Goal: Task Accomplishment & Management: Complete application form

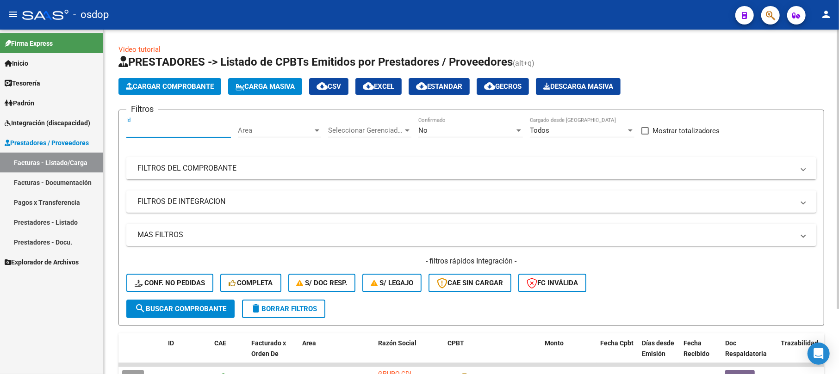
click at [217, 169] on mat-panel-title "FILTROS DEL COMPROBANTE" at bounding box center [465, 168] width 657 height 10
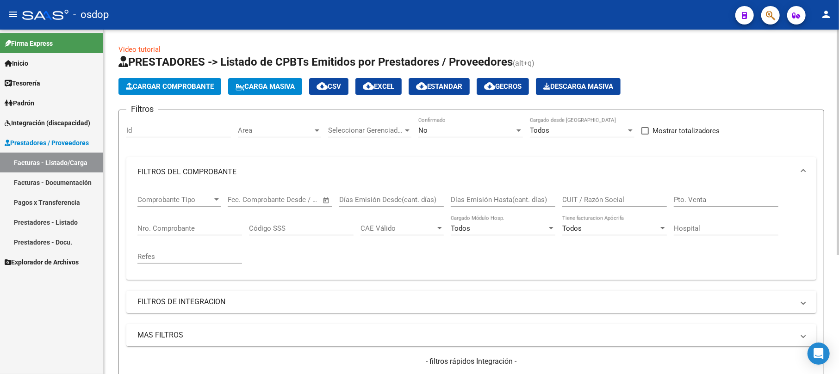
click at [158, 228] on input "Nro. Comprobante" at bounding box center [189, 228] width 105 height 8
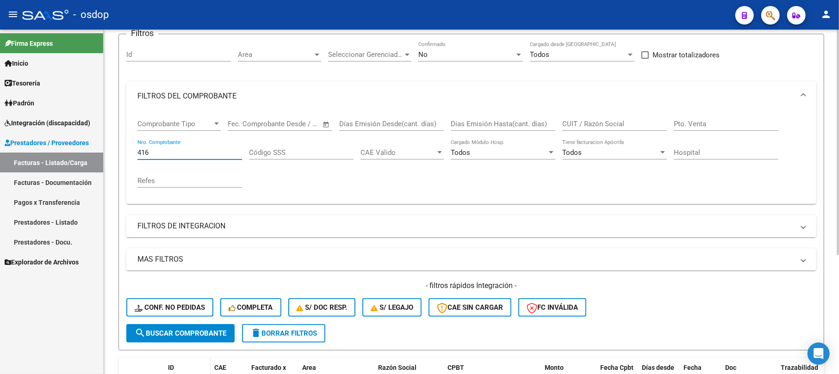
scroll to position [123, 0]
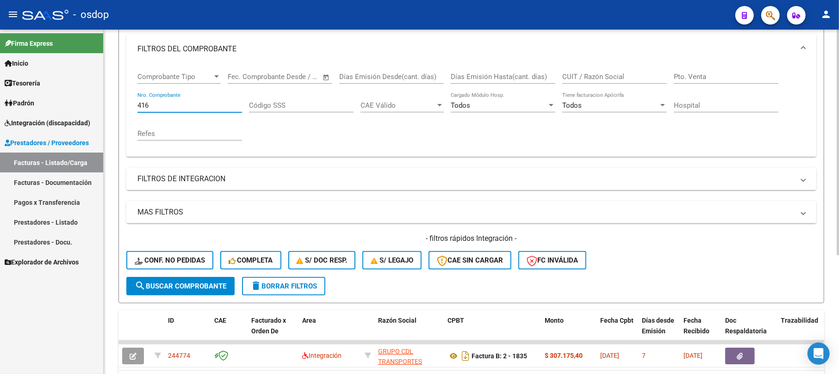
type input "416"
click at [180, 286] on span "search Buscar Comprobante" at bounding box center [181, 286] width 92 height 8
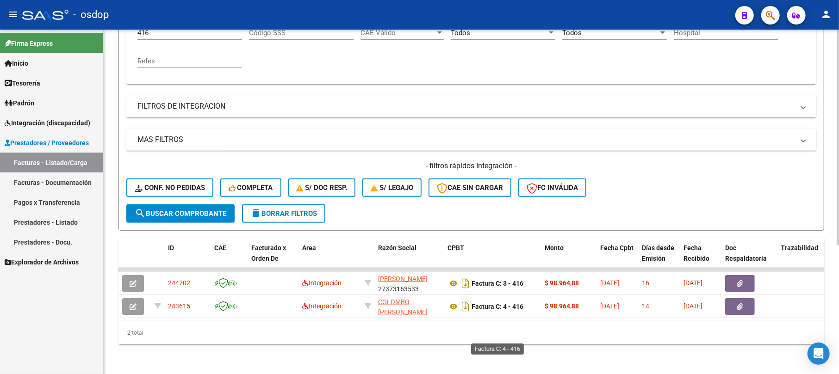
scroll to position [205, 0]
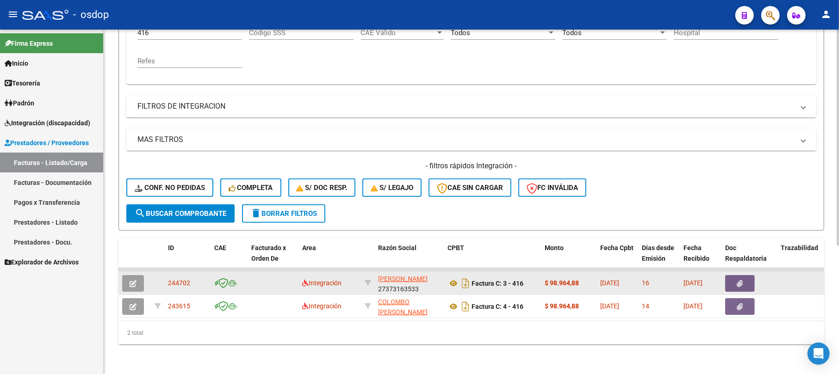
click at [130, 280] on icon "button" at bounding box center [133, 283] width 7 height 7
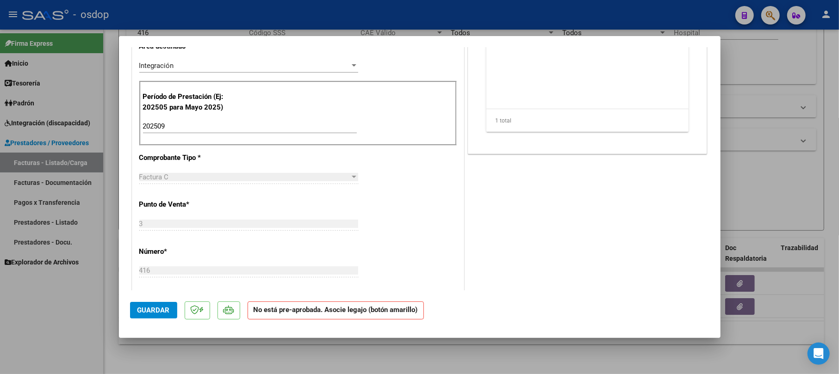
scroll to position [62, 0]
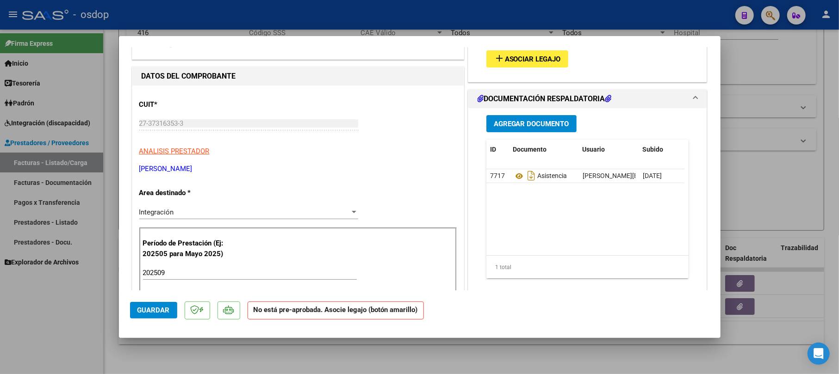
click at [512, 60] on span "Asociar Legajo" at bounding box center [533, 59] width 56 height 8
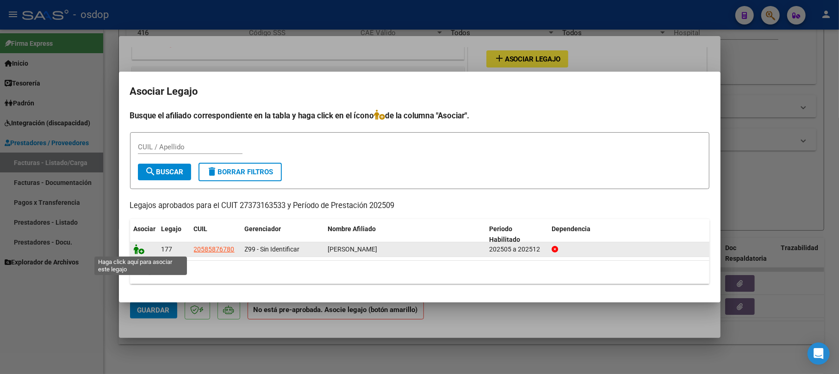
click at [136, 250] on icon at bounding box center [139, 249] width 11 height 10
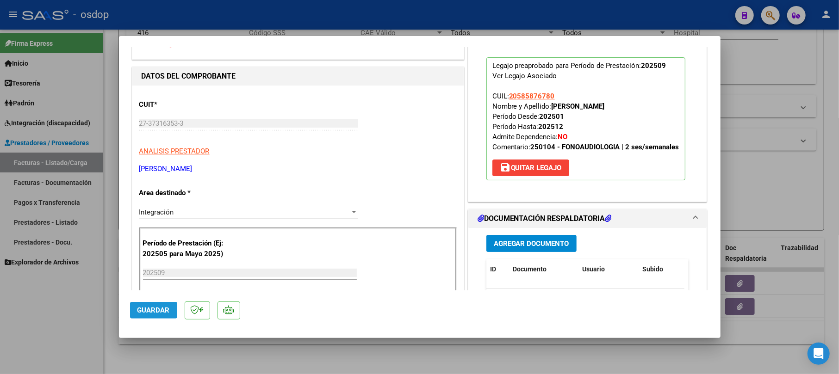
click at [159, 306] on span "Guardar" at bounding box center [153, 310] width 32 height 8
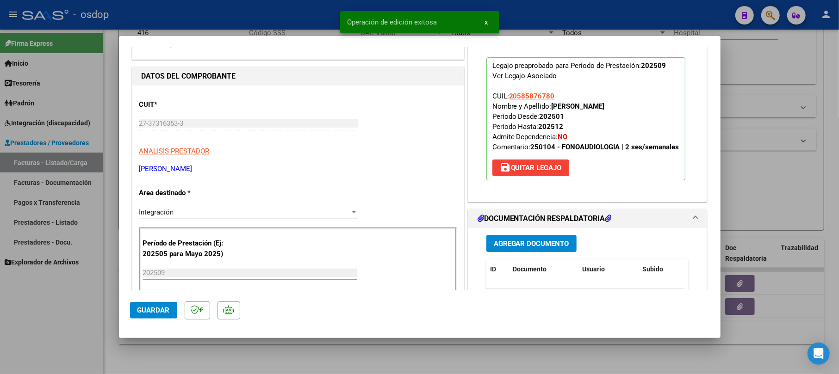
click at [770, 167] on div at bounding box center [419, 187] width 839 height 374
type input "$ 0,00"
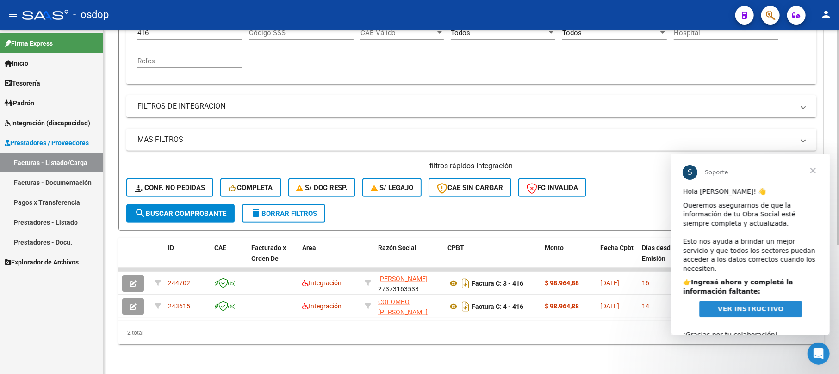
scroll to position [143, 0]
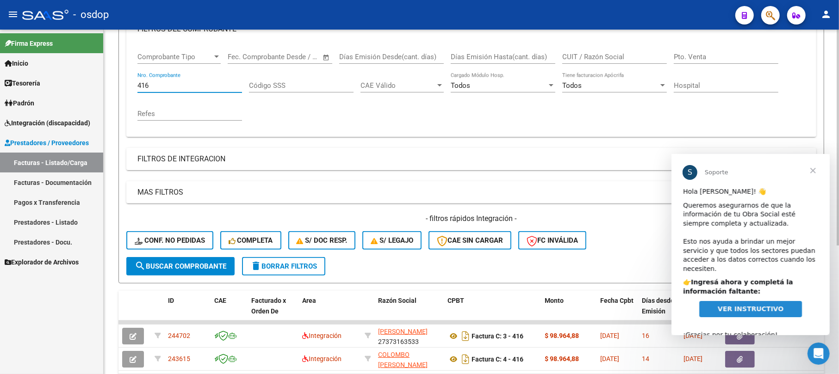
click at [161, 84] on input "416" at bounding box center [189, 85] width 105 height 8
type input "4"
click at [176, 263] on span "search Buscar Comprobante" at bounding box center [181, 266] width 92 height 8
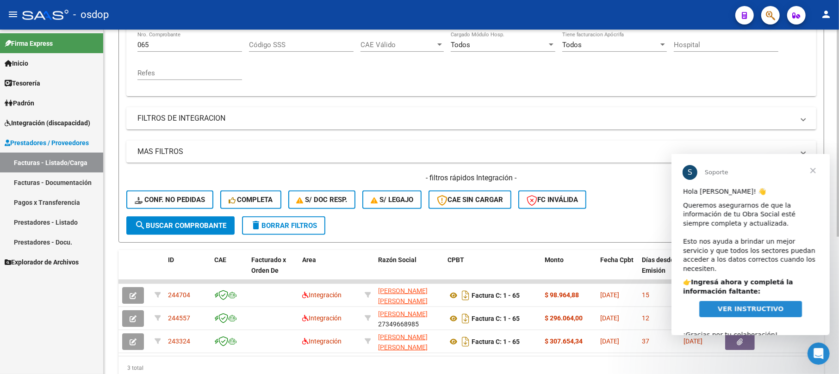
scroll to position [205, 0]
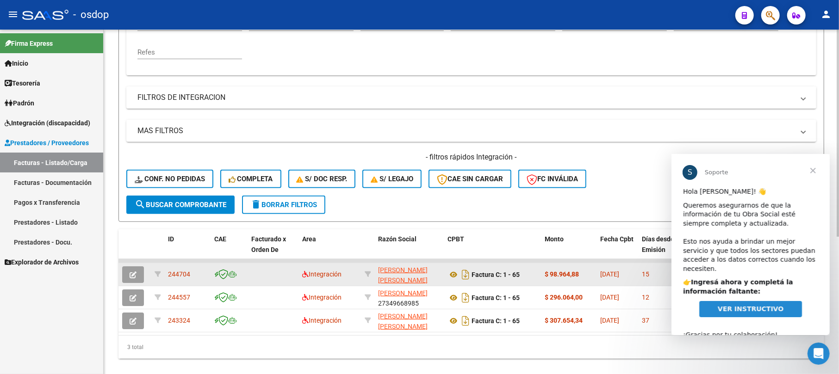
click at [128, 273] on button "button" at bounding box center [133, 275] width 22 height 17
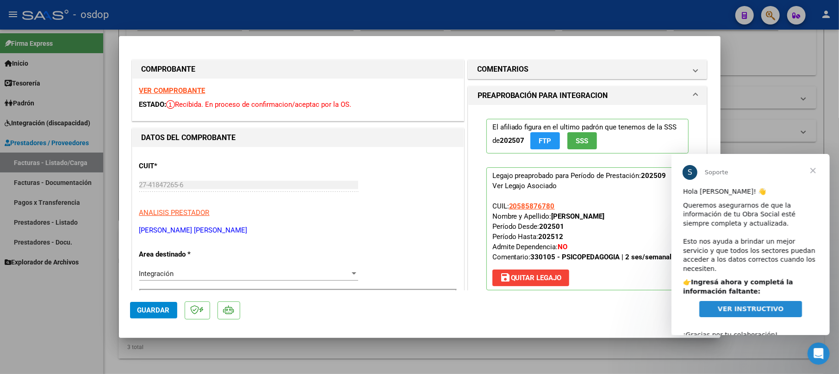
scroll to position [12, 0]
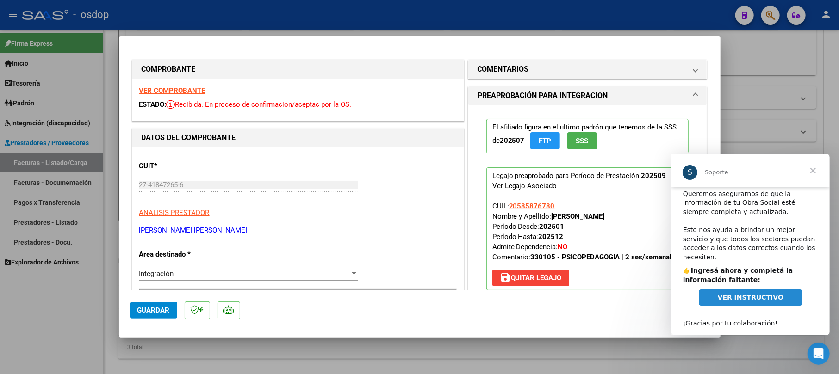
click at [812, 169] on span "Cerrar" at bounding box center [812, 170] width 33 height 33
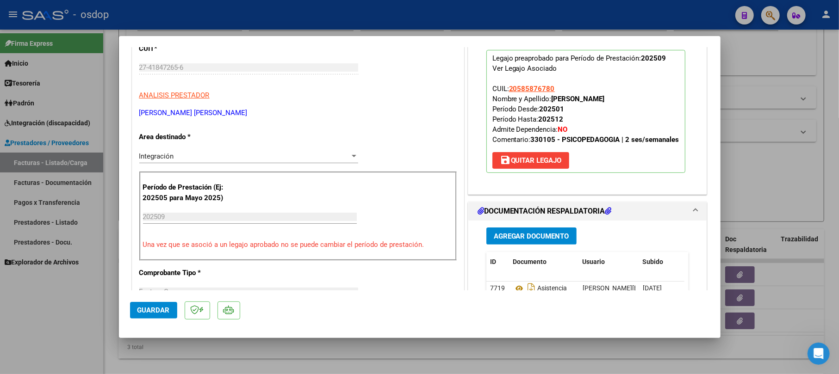
scroll to position [123, 0]
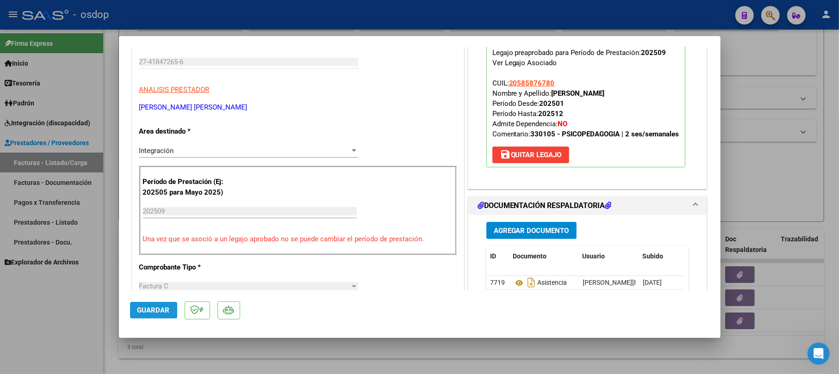
click at [143, 307] on span "Guardar" at bounding box center [153, 310] width 32 height 8
click at [158, 303] on button "Guardar" at bounding box center [153, 310] width 47 height 17
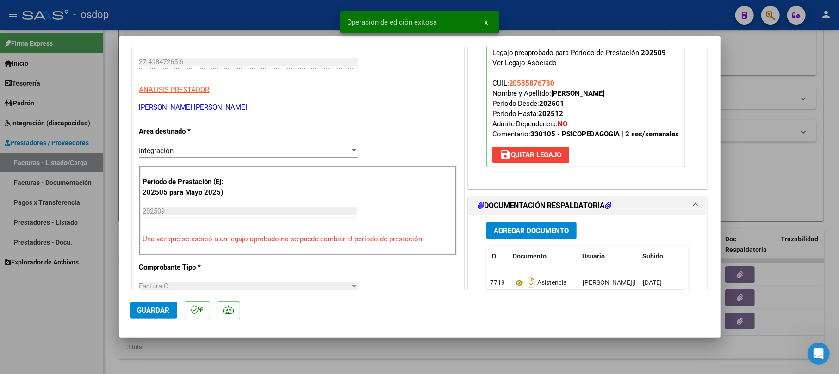
scroll to position [0, 0]
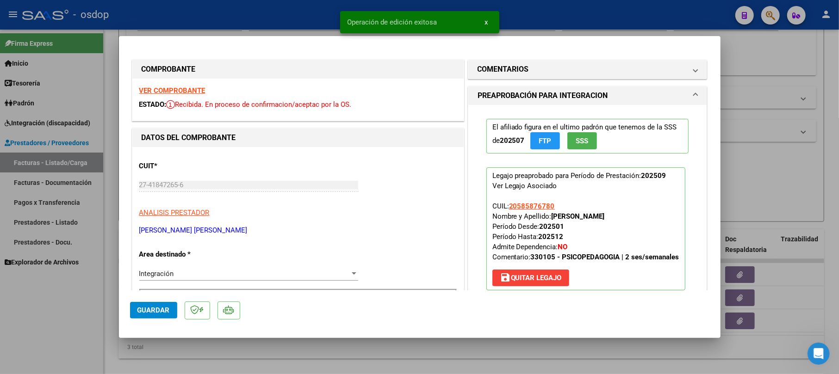
click at [752, 52] on div at bounding box center [419, 187] width 839 height 374
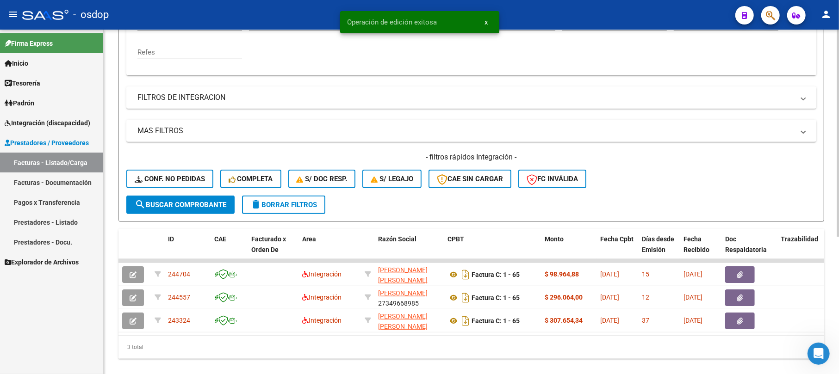
scroll to position [81, 0]
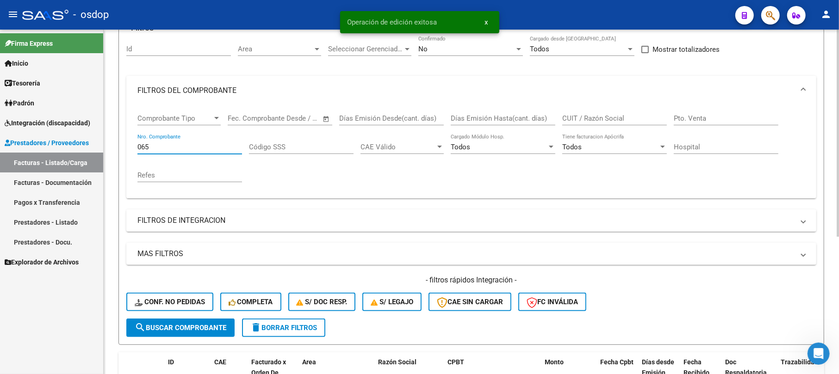
click at [173, 145] on input "065" at bounding box center [189, 147] width 105 height 8
type input "06"
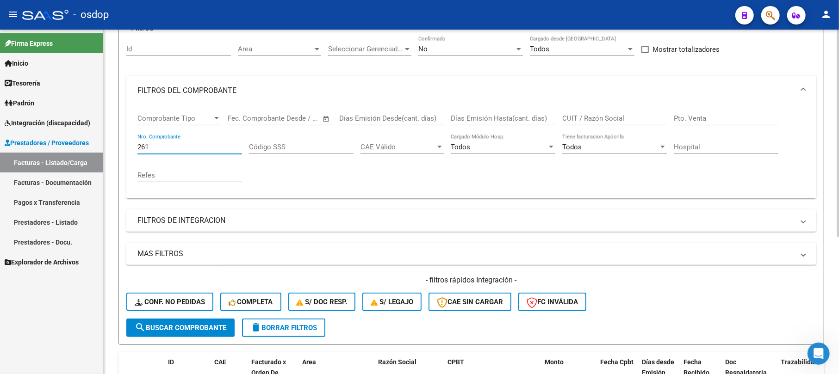
click at [152, 329] on span "search Buscar Comprobante" at bounding box center [181, 328] width 92 height 8
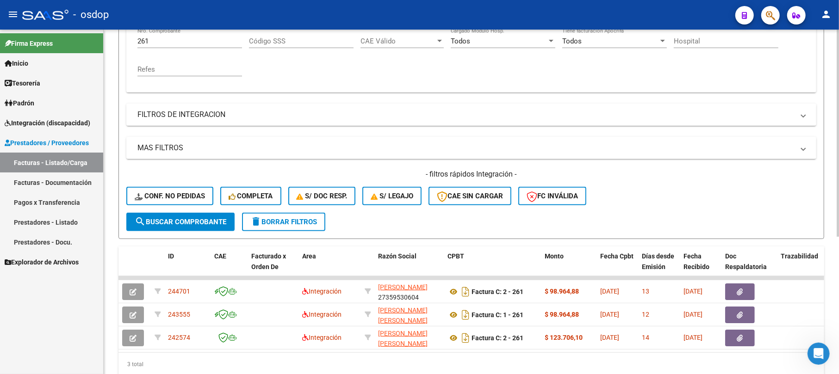
scroll to position [205, 0]
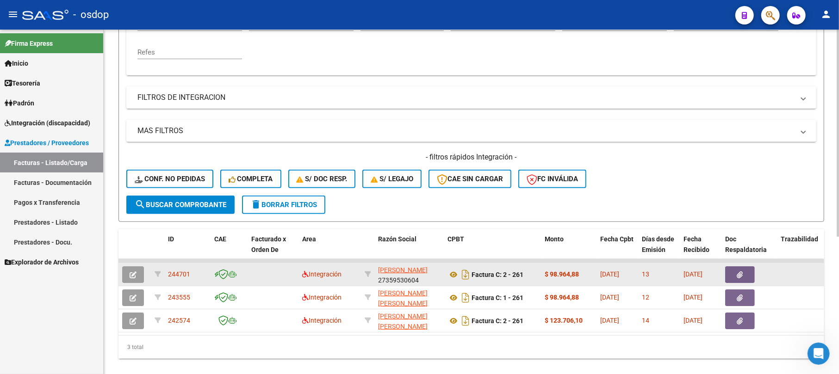
click at [131, 273] on icon "button" at bounding box center [133, 275] width 7 height 7
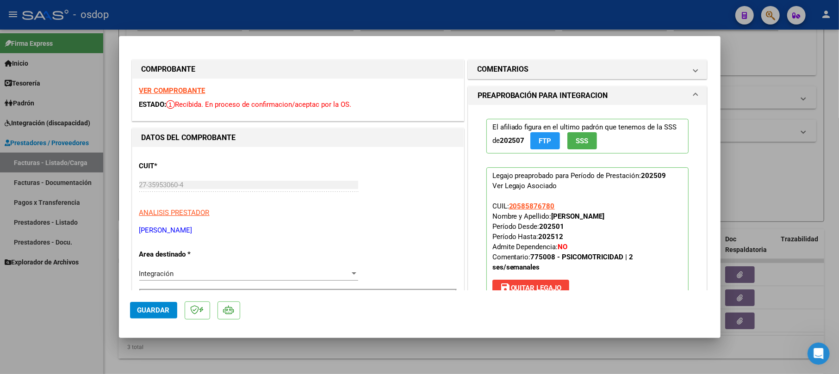
click at [154, 304] on button "Guardar" at bounding box center [153, 310] width 47 height 17
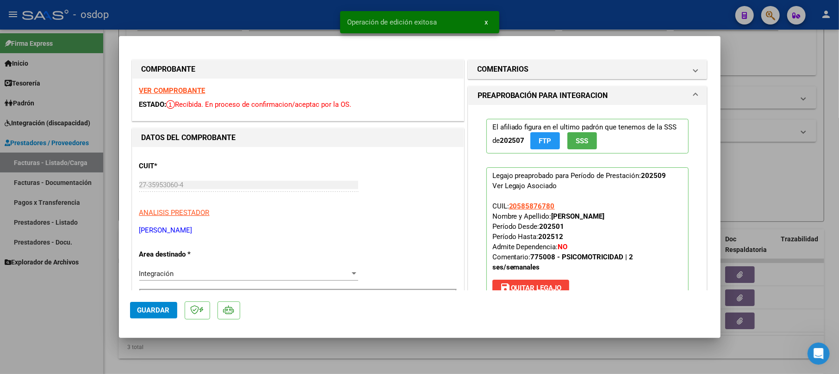
click at [780, 176] on div at bounding box center [419, 187] width 839 height 374
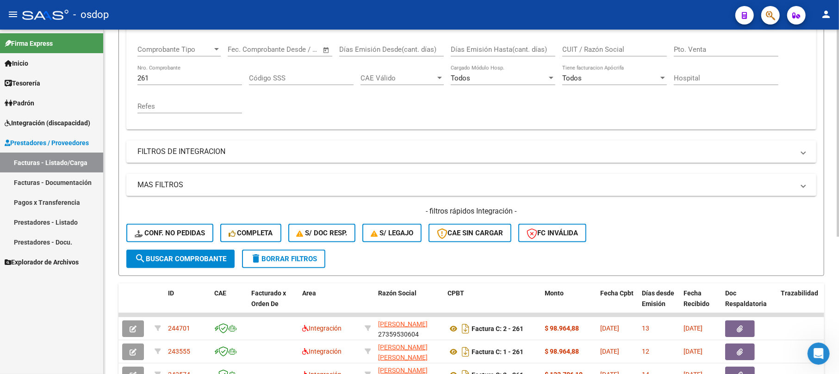
scroll to position [143, 0]
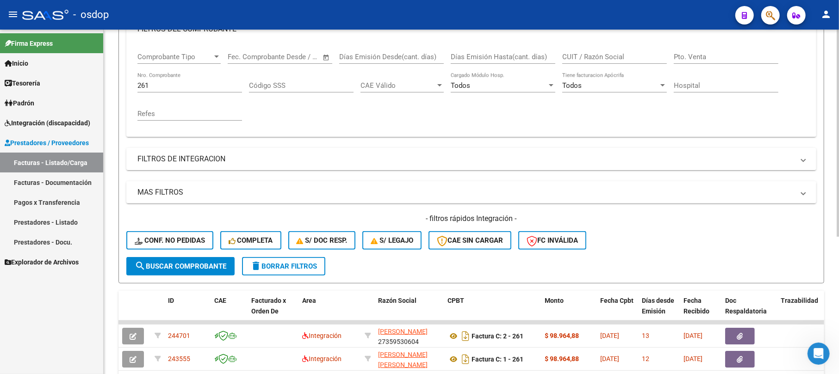
click at [173, 81] on div "261 Nro. Comprobante" at bounding box center [189, 83] width 105 height 20
type input "2"
click at [172, 262] on span "search Buscar Comprobante" at bounding box center [181, 266] width 92 height 8
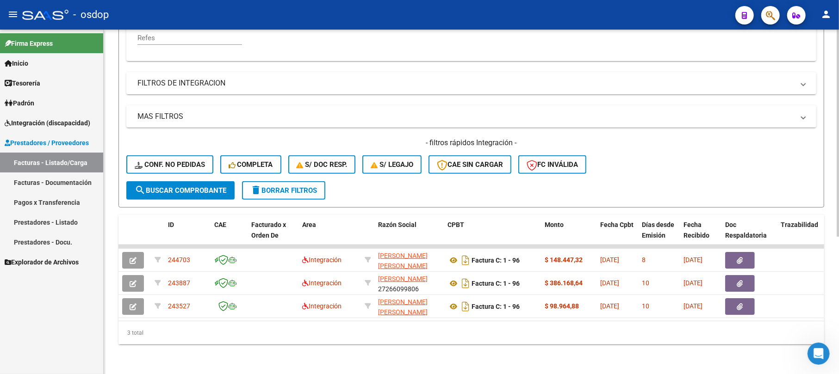
scroll to position [228, 0]
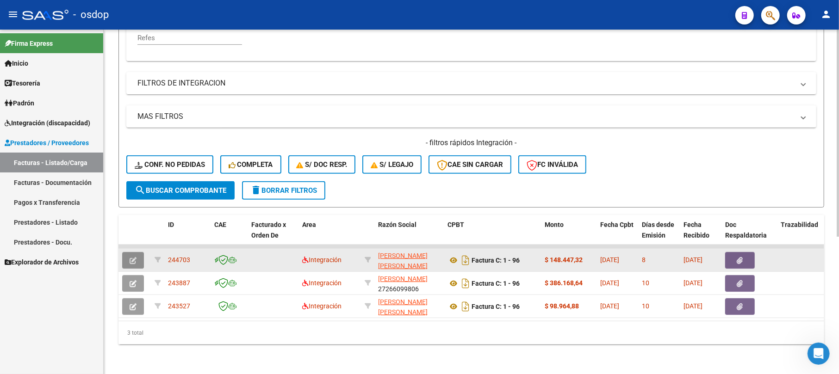
click at [134, 257] on icon "button" at bounding box center [133, 260] width 7 height 7
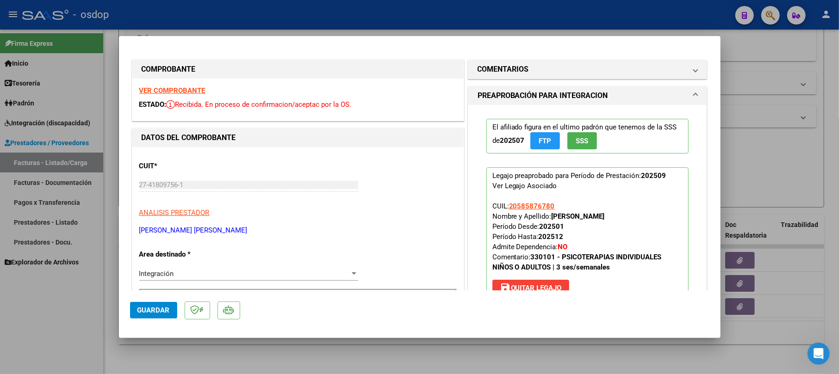
click at [152, 301] on mat-dialog-actions "Guardar" at bounding box center [419, 309] width 579 height 37
click at [156, 313] on span "Guardar" at bounding box center [153, 310] width 32 height 8
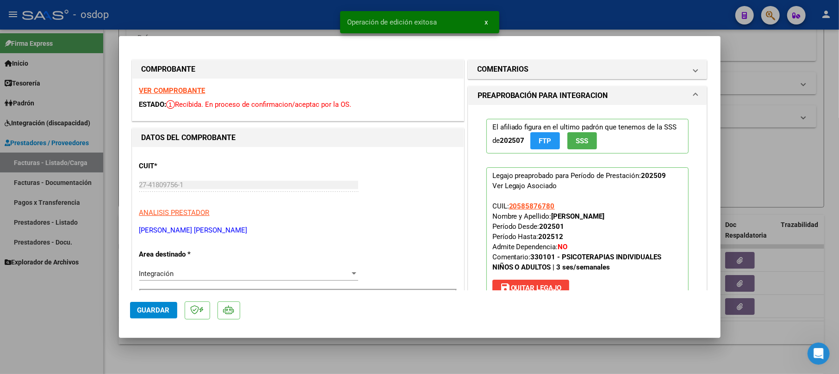
click at [746, 159] on div at bounding box center [419, 187] width 839 height 374
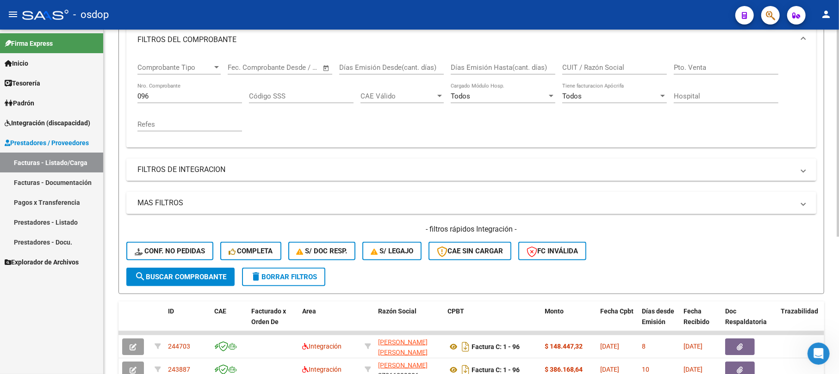
scroll to position [104, 0]
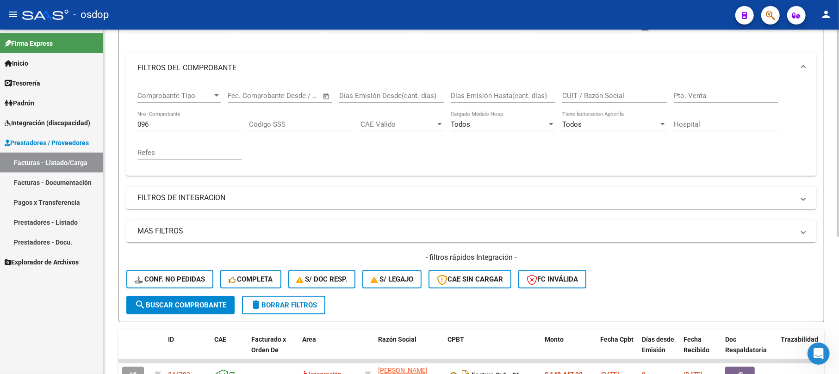
click at [184, 129] on div "096 Nro. Comprobante" at bounding box center [189, 122] width 105 height 20
type input "09"
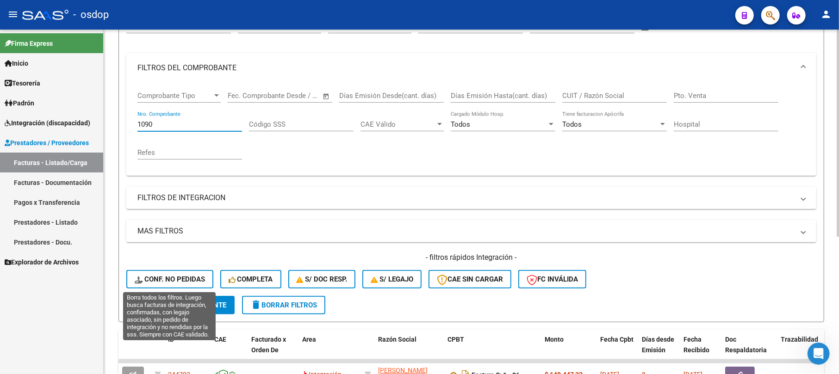
drag, startPoint x: 161, startPoint y: 291, endPoint x: 161, endPoint y: 297, distance: 6.0
click at [161, 292] on div "- filtros rápidos Integración - Conf. no pedidas Completa S/ Doc Resp. S/ legaj…" at bounding box center [471, 274] width 690 height 43
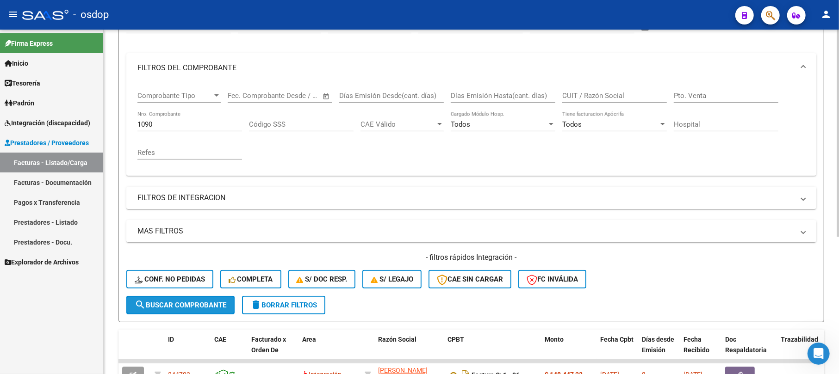
click at [161, 303] on span "search Buscar Comprobante" at bounding box center [181, 305] width 92 height 8
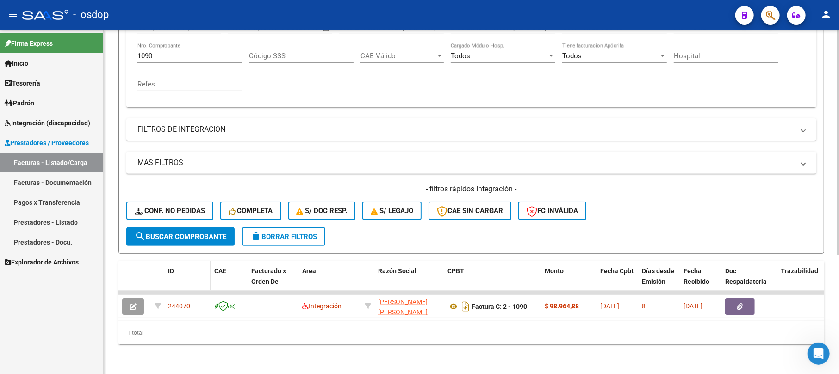
scroll to position [181, 0]
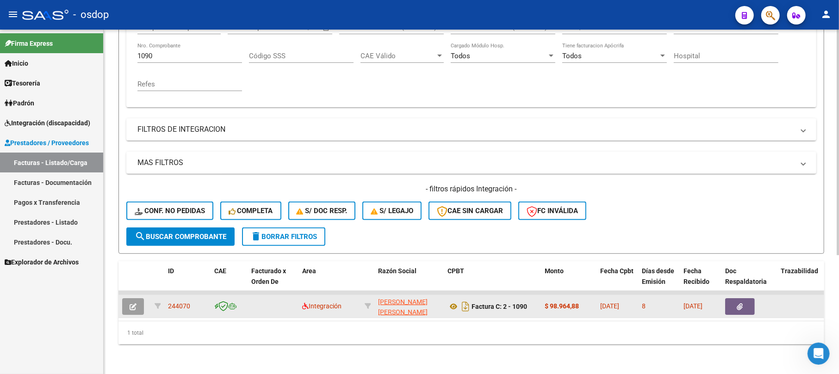
click at [128, 298] on button "button" at bounding box center [133, 306] width 22 height 17
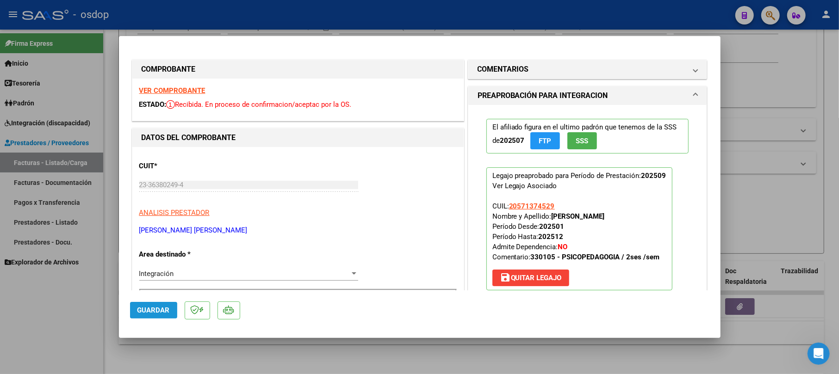
click at [143, 313] on span "Guardar" at bounding box center [153, 310] width 32 height 8
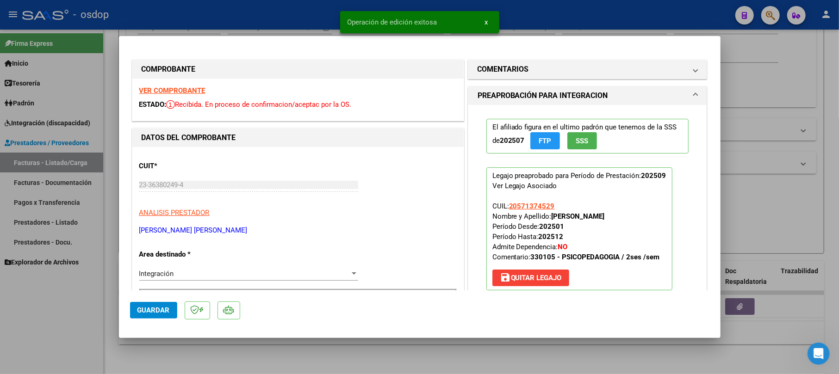
click at [778, 66] on div at bounding box center [419, 187] width 839 height 374
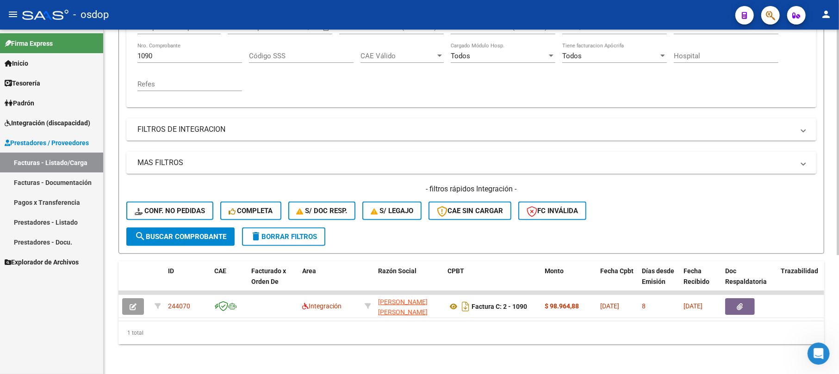
click at [156, 52] on input "1090" at bounding box center [189, 56] width 105 height 8
type input "1"
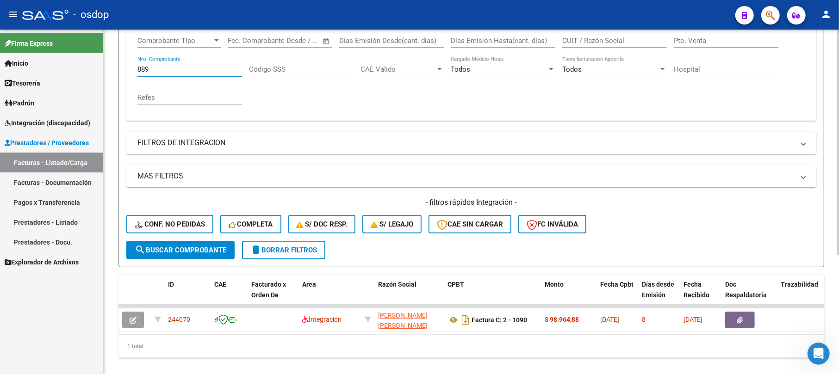
scroll to position [119, 0]
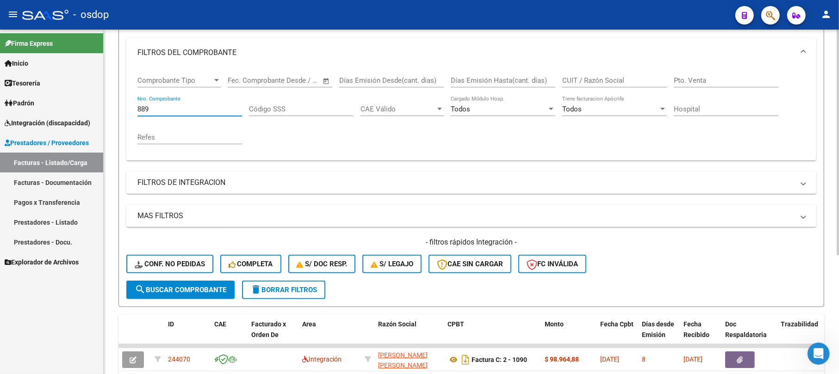
click at [179, 293] on span "search Buscar Comprobante" at bounding box center [181, 290] width 92 height 8
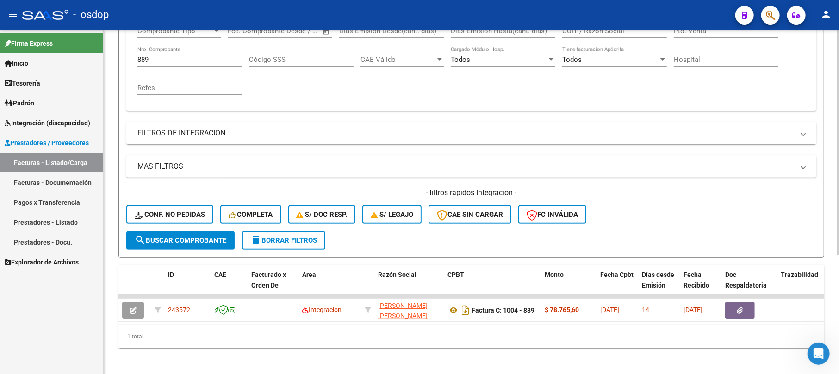
scroll to position [181, 0]
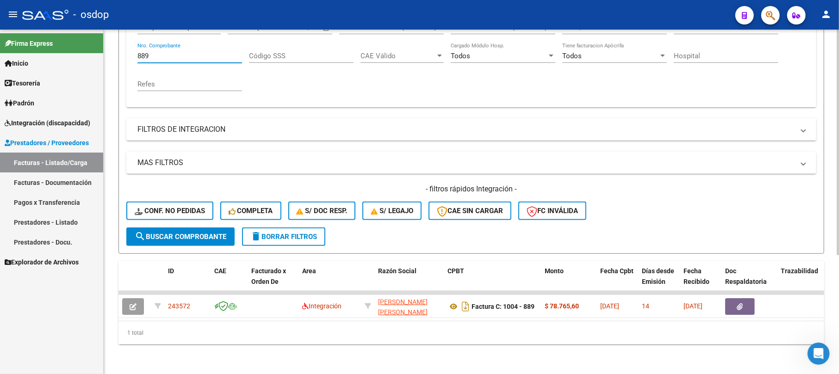
click at [177, 52] on input "889" at bounding box center [189, 56] width 105 height 8
click at [211, 233] on span "search Buscar Comprobante" at bounding box center [181, 237] width 92 height 8
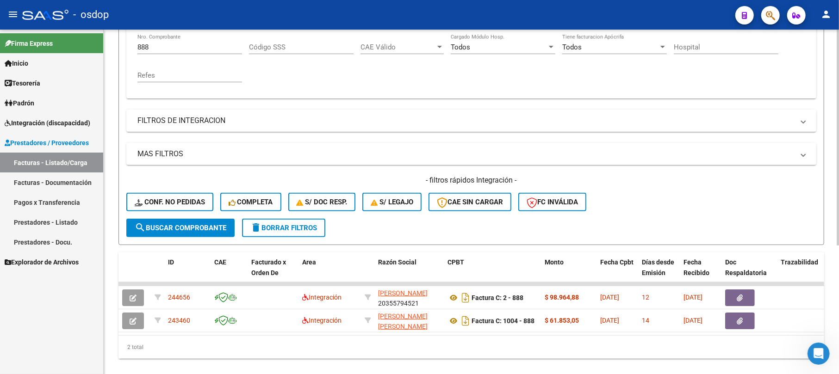
click at [346, 355] on div "2 total" at bounding box center [471, 347] width 706 height 23
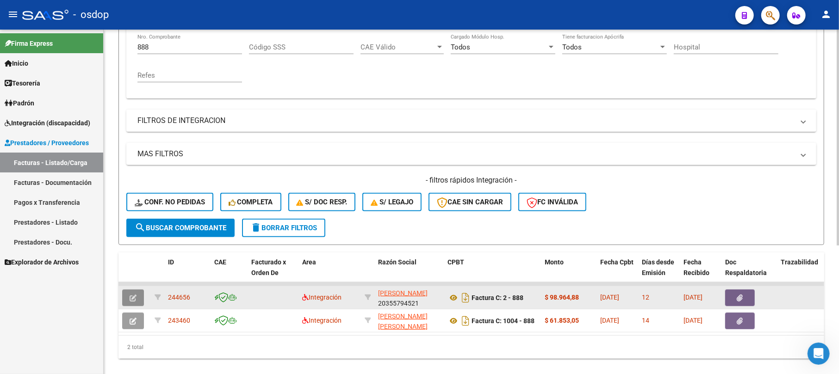
click at [133, 292] on button "button" at bounding box center [133, 298] width 22 height 17
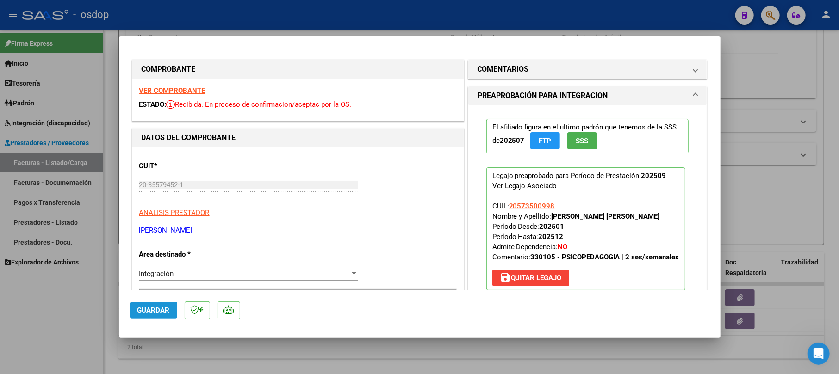
click at [156, 311] on span "Guardar" at bounding box center [153, 310] width 32 height 8
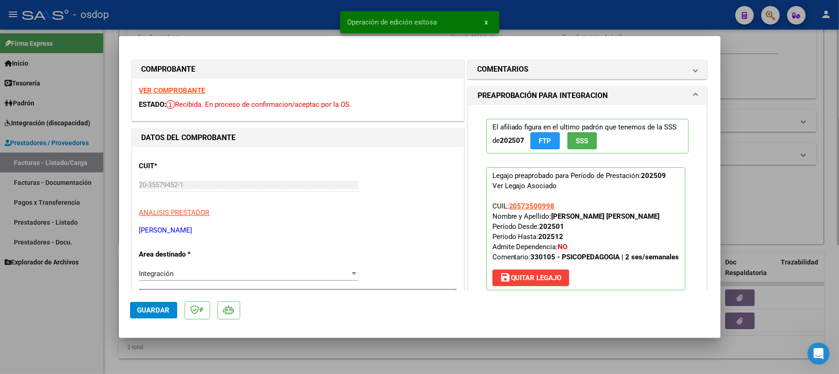
click at [797, 80] on div at bounding box center [419, 187] width 839 height 374
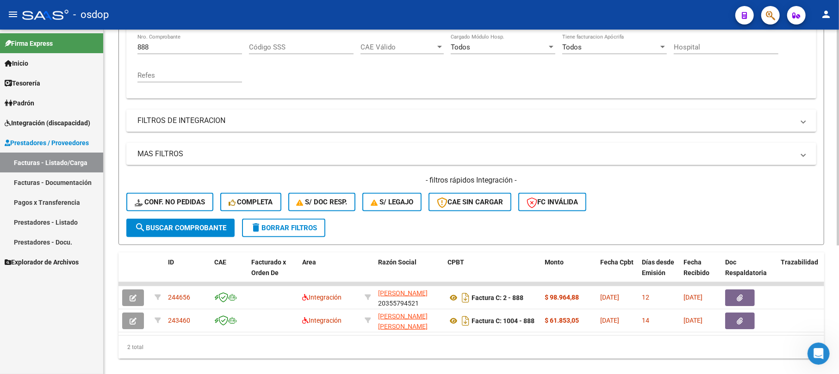
click at [171, 50] on input "888" at bounding box center [189, 47] width 105 height 8
type input "8"
click at [198, 224] on span "search Buscar Comprobante" at bounding box center [181, 228] width 92 height 8
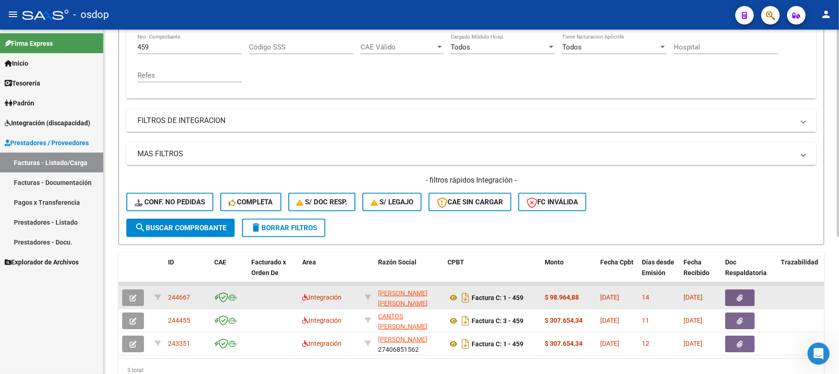
click at [137, 293] on button "button" at bounding box center [133, 298] width 22 height 17
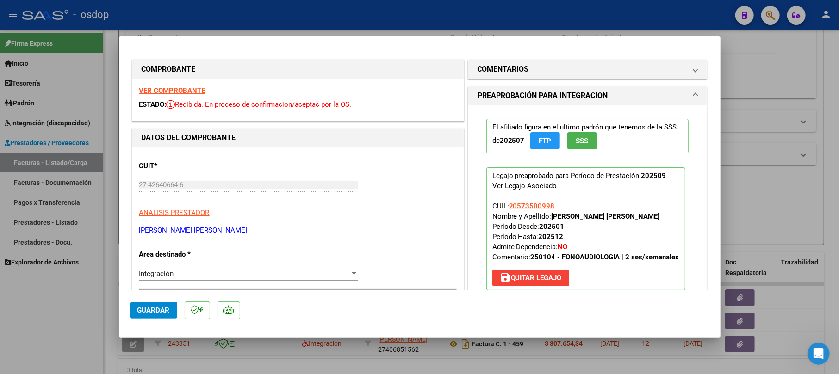
click at [161, 304] on button "Guardar" at bounding box center [153, 310] width 47 height 17
drag, startPoint x: 774, startPoint y: 64, endPoint x: 413, endPoint y: 176, distance: 378.0
click at [773, 60] on div at bounding box center [419, 187] width 839 height 374
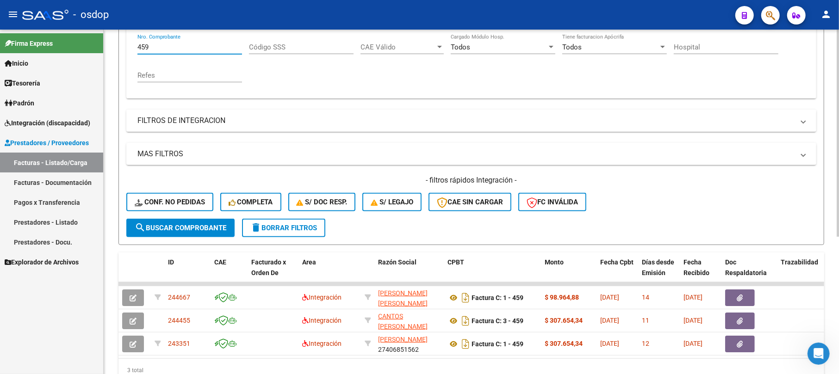
click at [182, 47] on input "459" at bounding box center [189, 47] width 105 height 8
type input "4"
type input "2311"
click at [186, 227] on span "search Buscar Comprobante" at bounding box center [181, 228] width 92 height 8
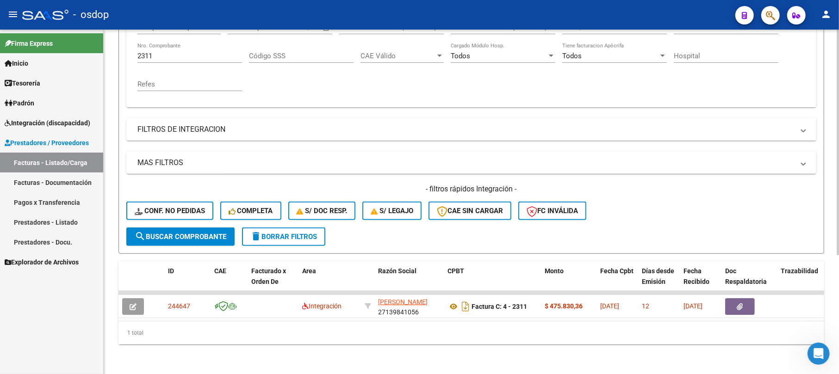
click at [153, 43] on div "2311 Nro. Comprobante" at bounding box center [189, 53] width 105 height 20
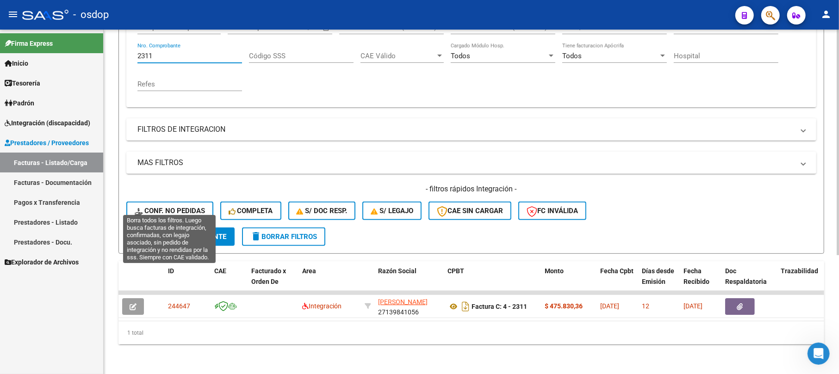
click at [182, 228] on button "search Buscar Comprobante" at bounding box center [180, 237] width 108 height 19
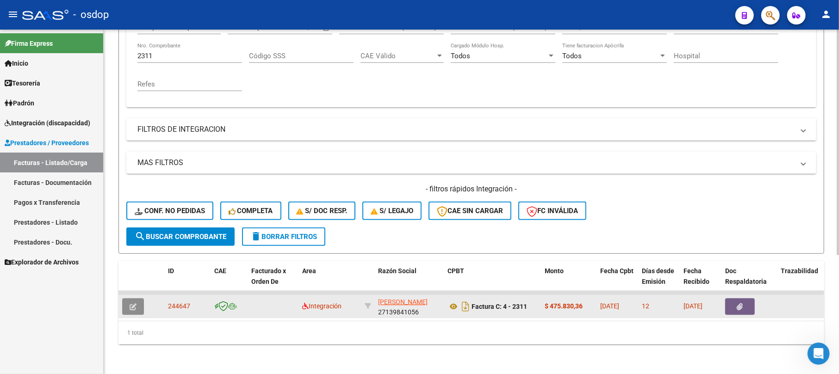
click at [130, 304] on icon "button" at bounding box center [133, 307] width 7 height 7
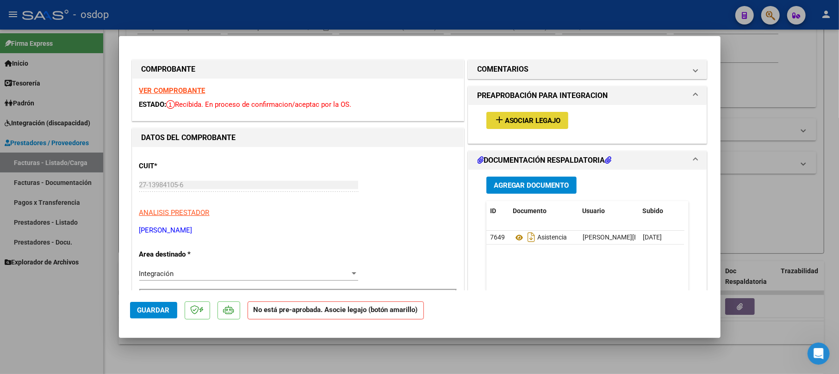
click at [511, 119] on span "Asociar Legajo" at bounding box center [533, 121] width 56 height 8
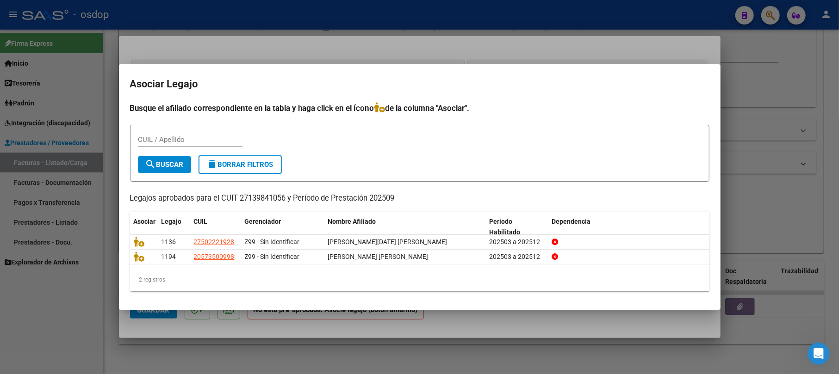
click at [264, 285] on div "2 registros" at bounding box center [419, 279] width 579 height 23
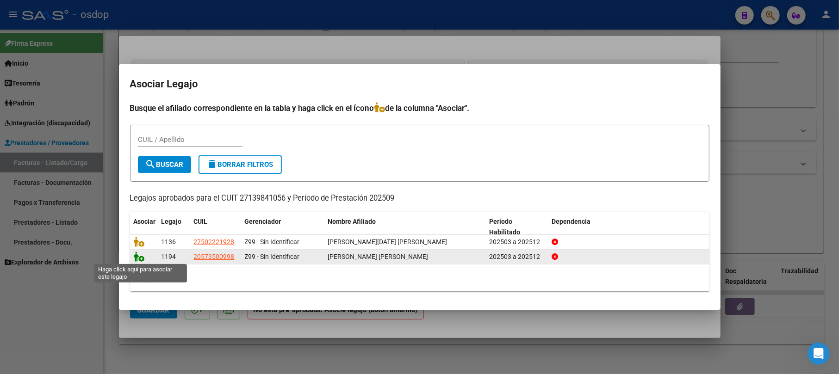
click at [141, 257] on icon at bounding box center [139, 257] width 11 height 10
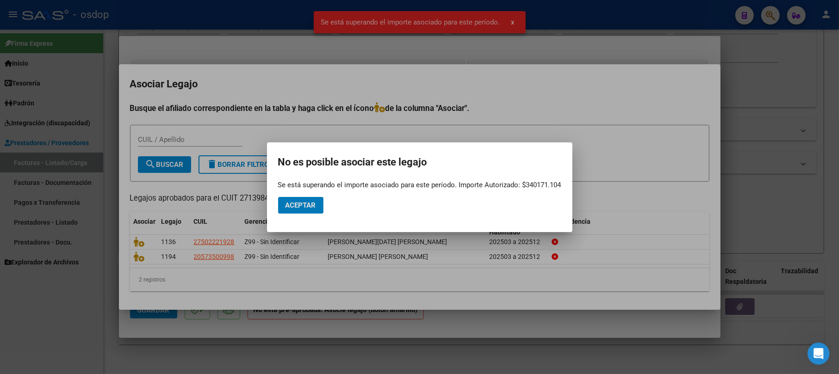
click at [772, 70] on div at bounding box center [419, 187] width 839 height 374
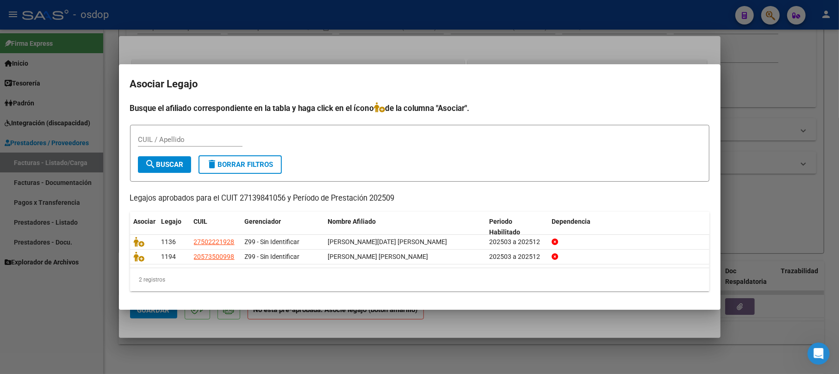
click at [737, 83] on div at bounding box center [419, 187] width 839 height 374
